Goal: Task Accomplishment & Management: Use online tool/utility

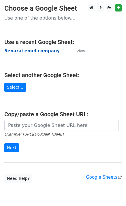
click at [31, 50] on strong "Senarai emel company" at bounding box center [31, 50] width 55 height 5
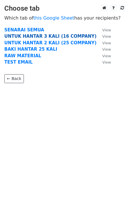
click at [34, 38] on strong "UNTUK HANTAR 3 KALI (16 COMPANY)" at bounding box center [50, 36] width 92 height 5
